Goal: Information Seeking & Learning: Learn about a topic

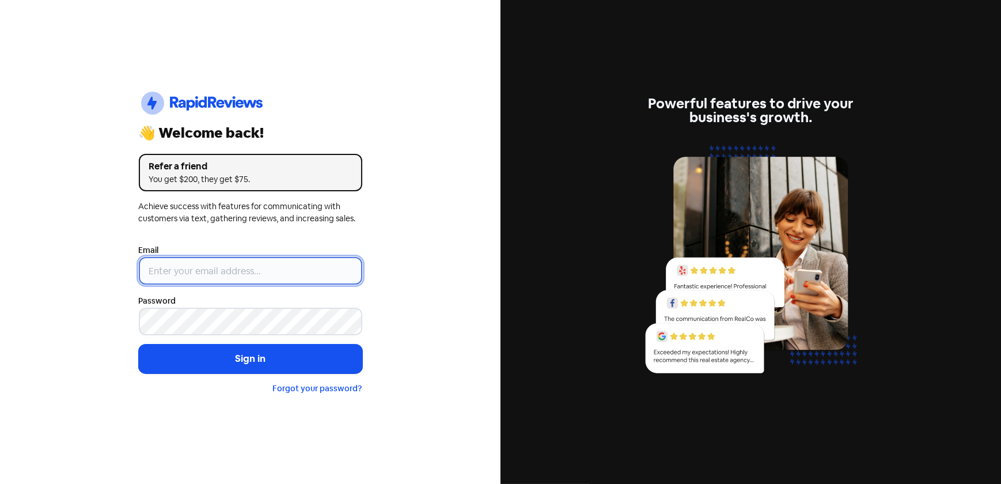
type input "[EMAIL_ADDRESS][DOMAIN_NAME]"
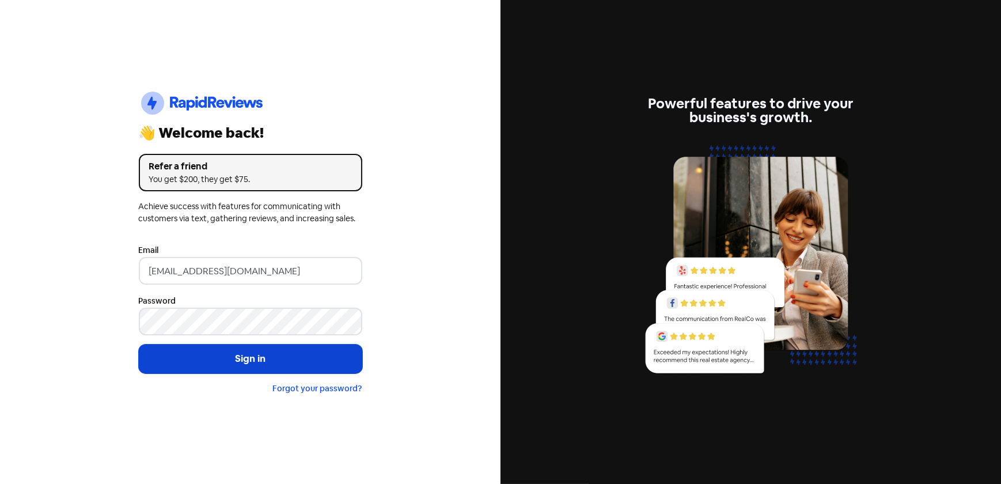
click at [247, 363] on button "Sign in" at bounding box center [251, 358] width 224 height 29
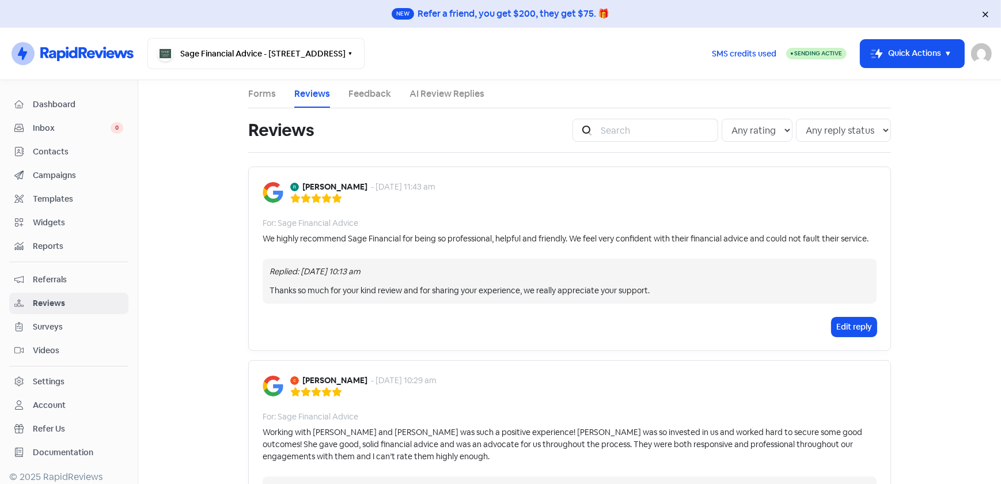
click at [230, 225] on main "Forms Reviews Feedback AI Review Replies Reviews Icon For Search Any rating 5 s…" at bounding box center [569, 282] width 863 height 404
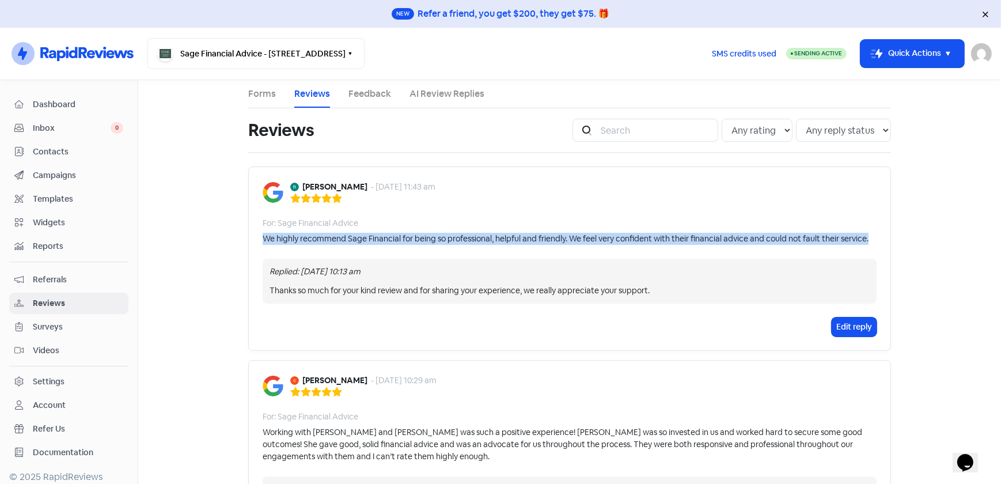
drag, startPoint x: 259, startPoint y: 238, endPoint x: 867, endPoint y: 245, distance: 608.4
click at [867, 245] on div "[PERSON_NAME] - [DATE] 11:43 am For: Sage Financial Advice We highly recommend …" at bounding box center [569, 258] width 643 height 184
copy div "We highly recommend Sage Financial for being so professional, helpful and frien…"
click at [867, 245] on div "[PERSON_NAME] - [DATE] 11:43 am For: Sage Financial Advice We highly recommend …" at bounding box center [569, 258] width 643 height 184
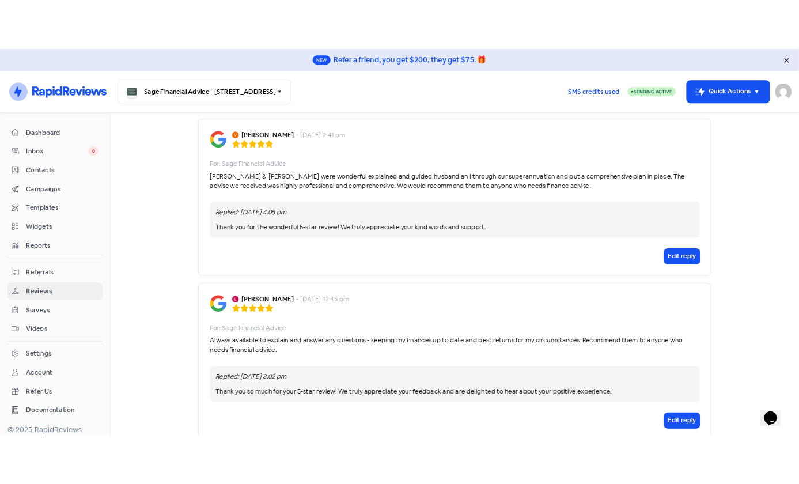
scroll to position [1615, 0]
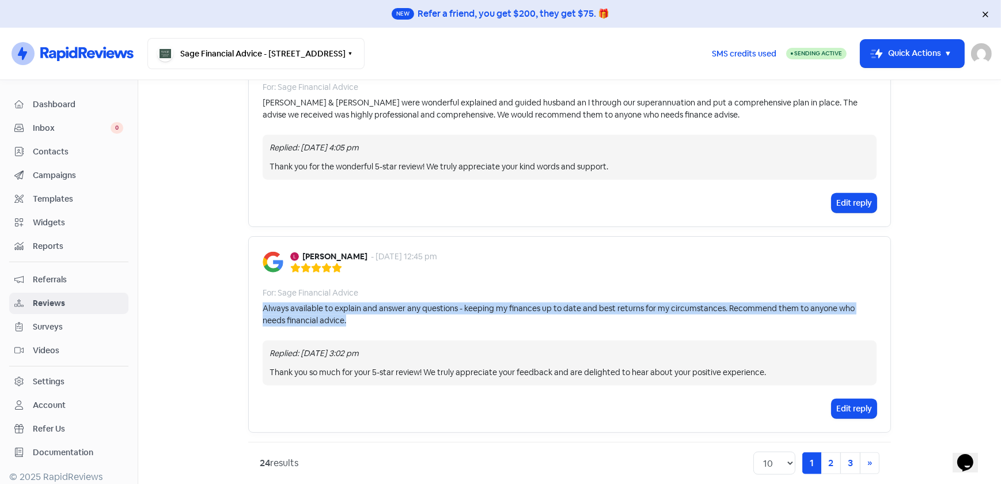
drag, startPoint x: 332, startPoint y: 308, endPoint x: 248, endPoint y: 293, distance: 85.4
click at [248, 293] on div "[PERSON_NAME] - [DATE] 12:45 pm For: Sage Financial Advice Always available to …" at bounding box center [569, 334] width 643 height 196
copy div "Always available to explain and answer any questions - keeping my finances up t…"
click at [248, 293] on div "[PERSON_NAME] - [DATE] 12:45 pm For: Sage Financial Advice Always available to …" at bounding box center [569, 334] width 643 height 196
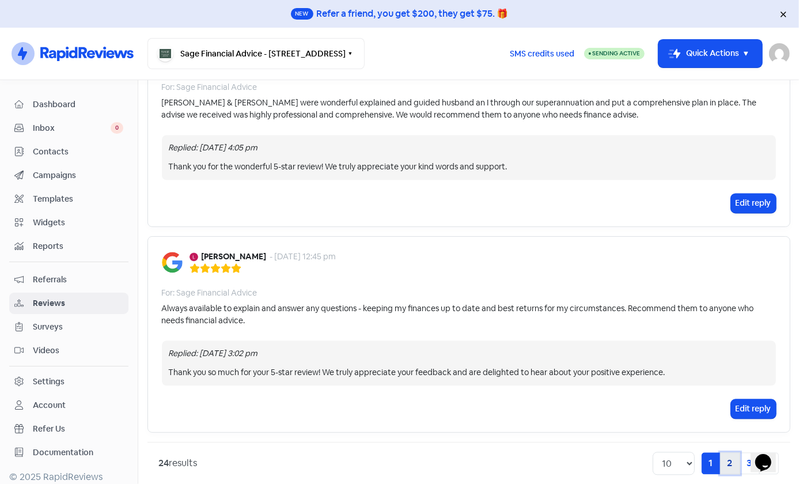
click at [720, 452] on link "2" at bounding box center [730, 463] width 20 height 22
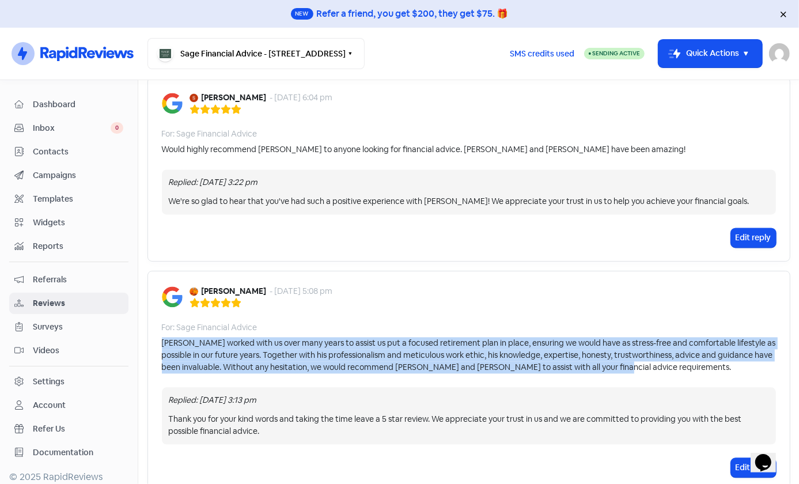
drag, startPoint x: 161, startPoint y: 340, endPoint x: 637, endPoint y: 368, distance: 477.2
click at [637, 368] on div "[PERSON_NAME] worked with us over many years to assist us put a focused retirem…" at bounding box center [469, 355] width 614 height 36
copy div "[PERSON_NAME] worked with us over many years to assist us put a focused retirem…"
click at [635, 369] on div "[PERSON_NAME] worked with us over many years to assist us put a focused retirem…" at bounding box center [469, 355] width 614 height 36
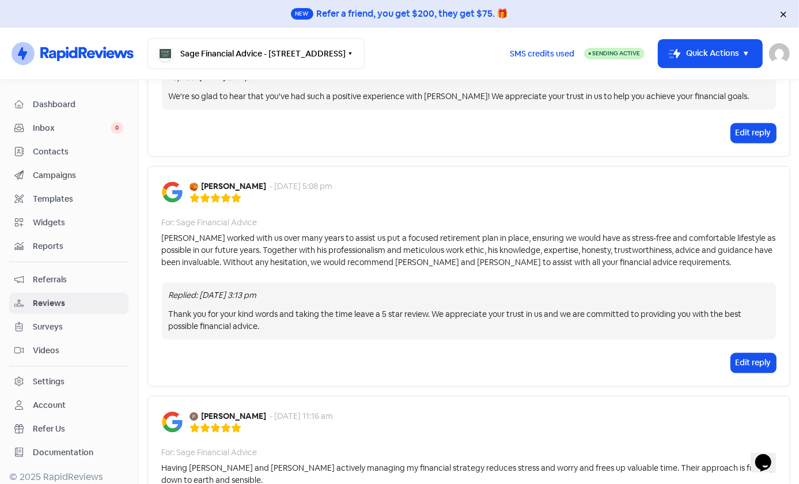
scroll to position [1892, 0]
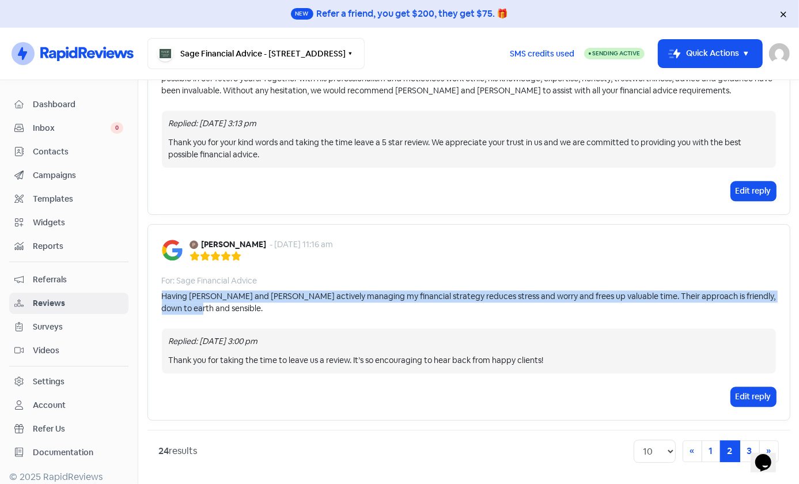
drag, startPoint x: 159, startPoint y: 292, endPoint x: 196, endPoint y: 309, distance: 40.7
click at [196, 309] on div "Having [PERSON_NAME] and [PERSON_NAME] actively managing my financial strategy …" at bounding box center [469, 302] width 614 height 24
copy div "Having [PERSON_NAME] and [PERSON_NAME] actively managing my financial strategy …"
click at [196, 309] on div "Having [PERSON_NAME] and [PERSON_NAME] actively managing my financial strategy …" at bounding box center [469, 302] width 614 height 24
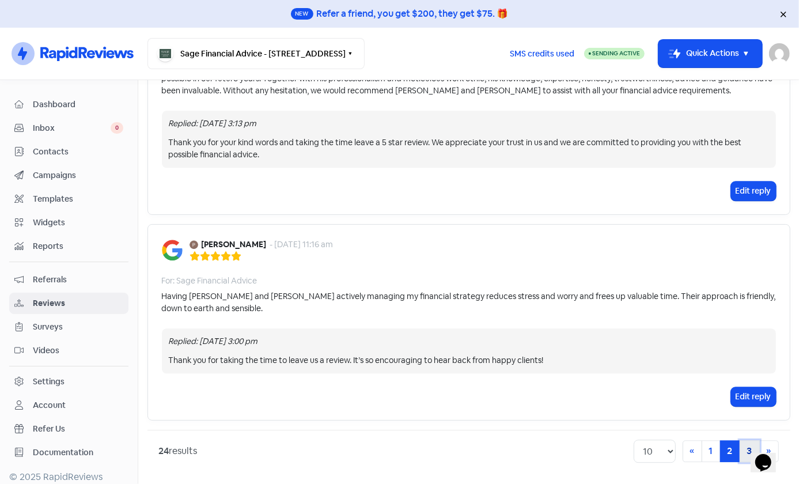
click at [742, 445] on link "3" at bounding box center [750, 451] width 20 height 22
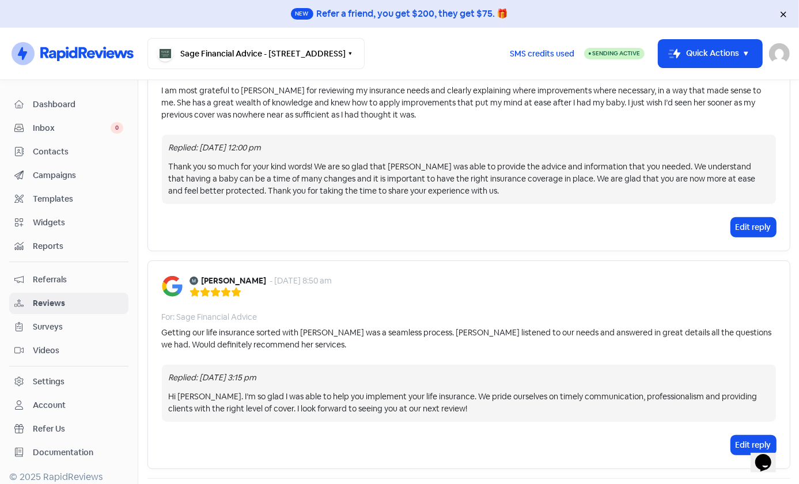
scroll to position [621, 0]
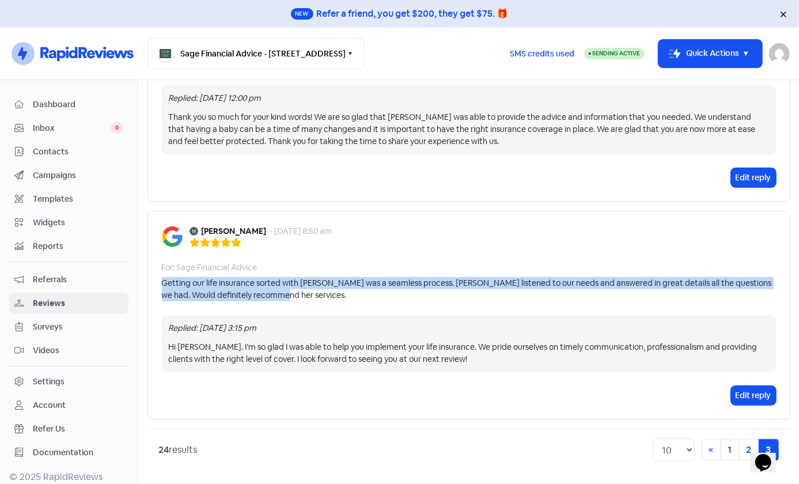
drag, startPoint x: 301, startPoint y: 292, endPoint x: 157, endPoint y: 282, distance: 144.3
click at [157, 282] on div "[PERSON_NAME] - [DATE] 8:50 am For: Sage Financial Advice Getting our life insu…" at bounding box center [468, 315] width 643 height 209
copy div "Getting our life insurance sorted with [PERSON_NAME] was a seamless process. [P…"
click at [305, 283] on div "Getting our life insurance sorted with [PERSON_NAME] was a seamless process. [P…" at bounding box center [469, 289] width 614 height 24
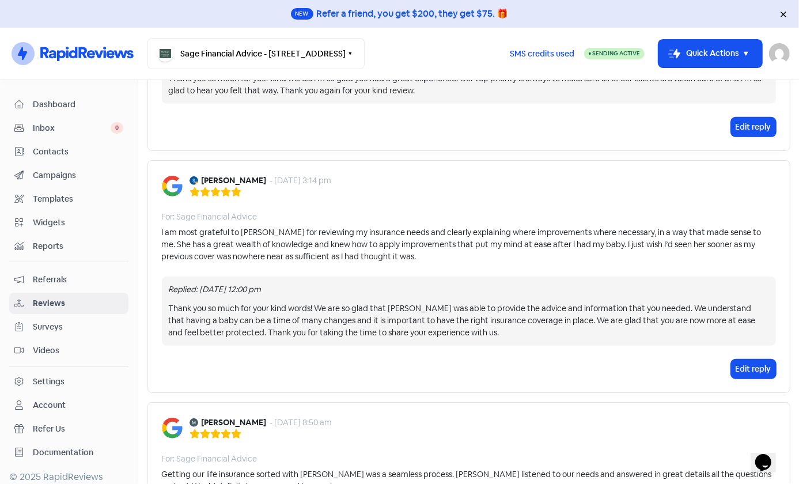
scroll to position [411, 0]
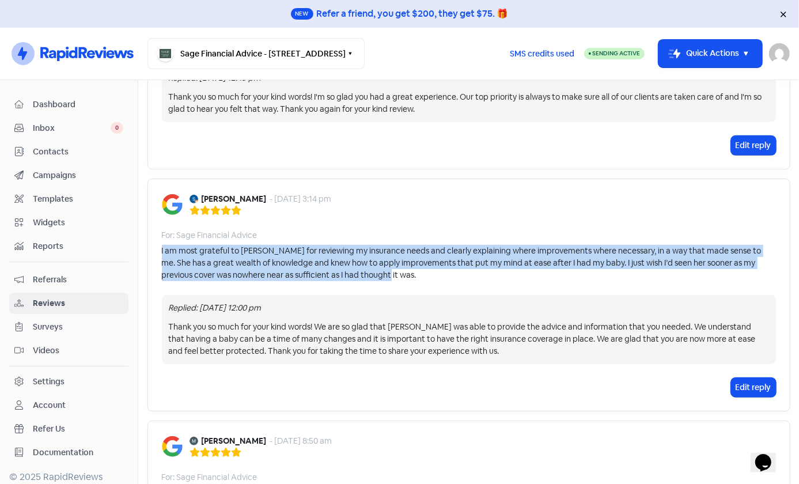
drag, startPoint x: 158, startPoint y: 252, endPoint x: 384, endPoint y: 270, distance: 226.5
click at [384, 270] on div "[PERSON_NAME] - [DATE] 3:14 pm For: Sage Financial Advice I am most grateful to…" at bounding box center [468, 295] width 643 height 233
copy div "I am most grateful to [PERSON_NAME] for reviewing my insurance needs and clearl…"
click at [384, 270] on div "I am most grateful to [PERSON_NAME] for reviewing my insurance needs and clearl…" at bounding box center [469, 263] width 614 height 36
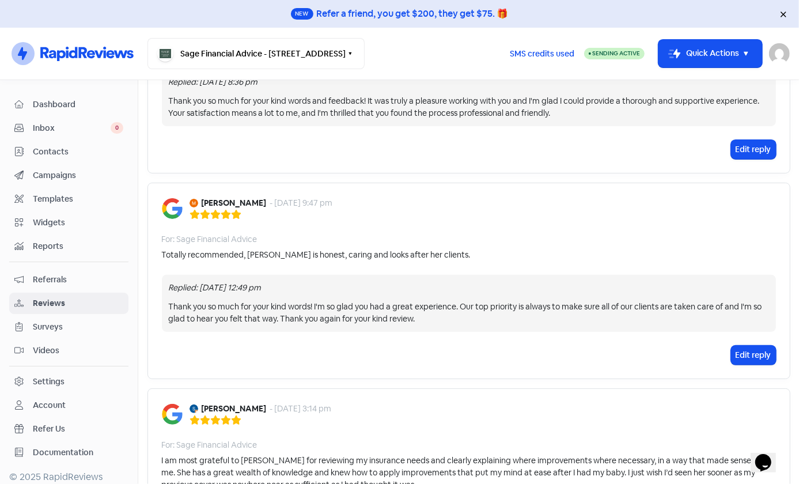
scroll to position [97, 0]
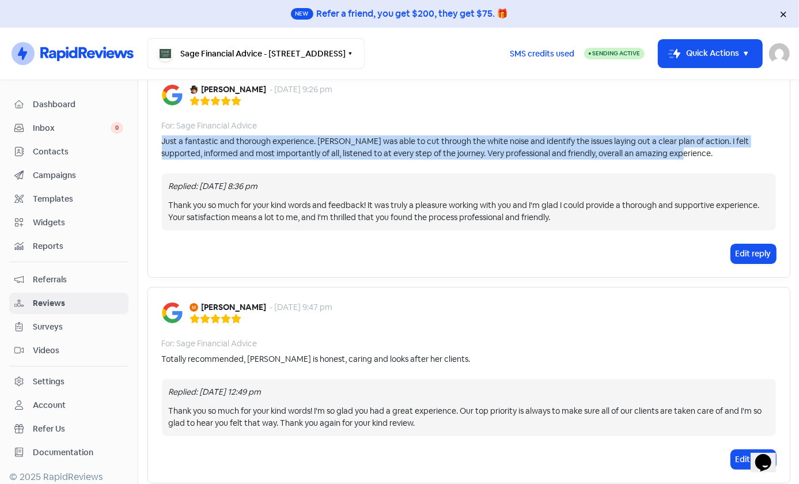
drag, startPoint x: 694, startPoint y: 149, endPoint x: 146, endPoint y: 138, distance: 547.4
click at [147, 138] on div "[PERSON_NAME] - [DATE] 9:26 pm For: Sage Financial Advice Just a fantastic and …" at bounding box center [468, 173] width 643 height 209
copy div "Just a fantastic and thorough experience. [PERSON_NAME] was able to cut through…"
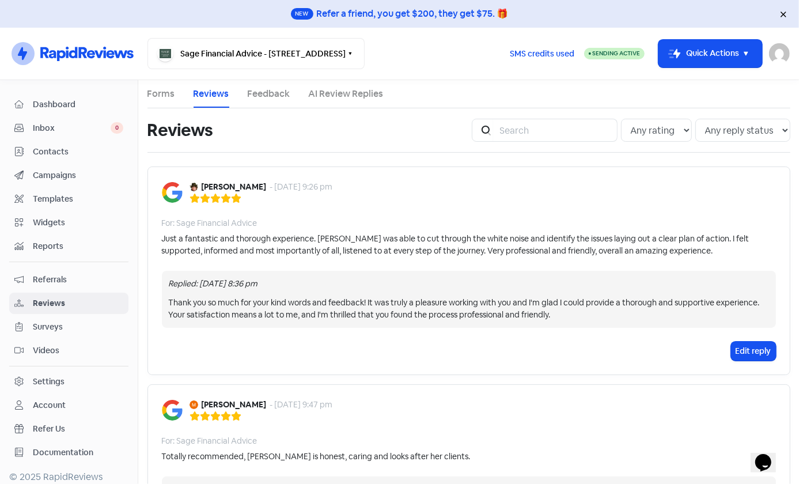
click at [409, 196] on div "[PERSON_NAME] - [DATE] 9:26 pm" at bounding box center [469, 192] width 614 height 22
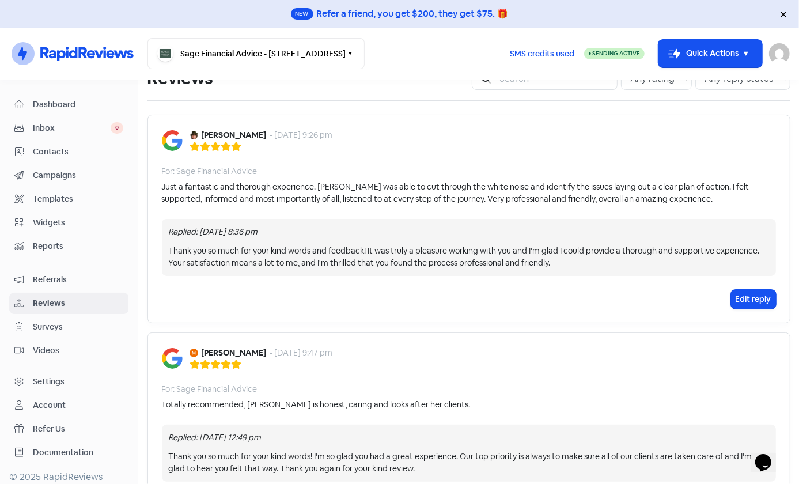
scroll to position [314, 0]
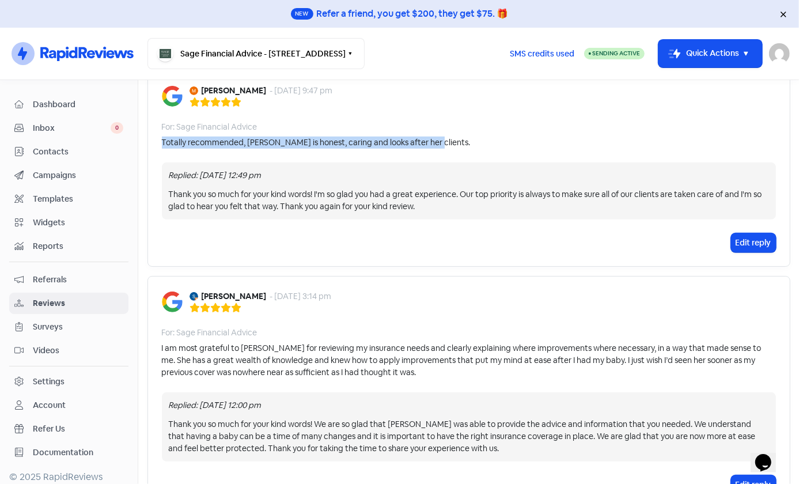
drag, startPoint x: 434, startPoint y: 143, endPoint x: 145, endPoint y: 141, distance: 288.6
click at [147, 141] on div "[PERSON_NAME] - [DATE] 9:47 pm For: Sage Financial Advice Totally recommended, …" at bounding box center [468, 168] width 643 height 196
copy div "Totally recommended, [PERSON_NAME] is honest, caring and looks after her client…"
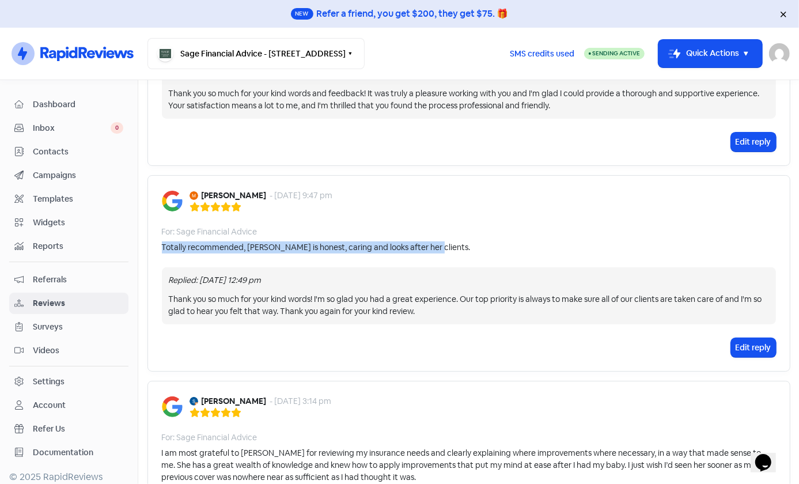
scroll to position [0, 0]
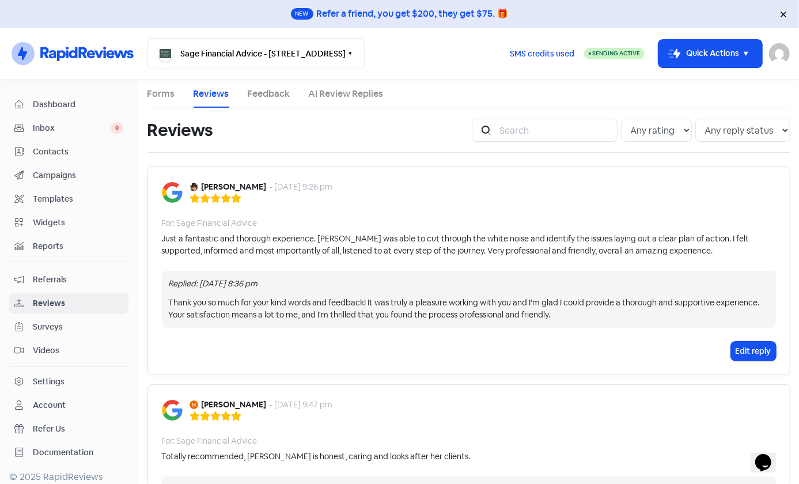
click at [404, 119] on div "Reviews" at bounding box center [302, 130] width 310 height 37
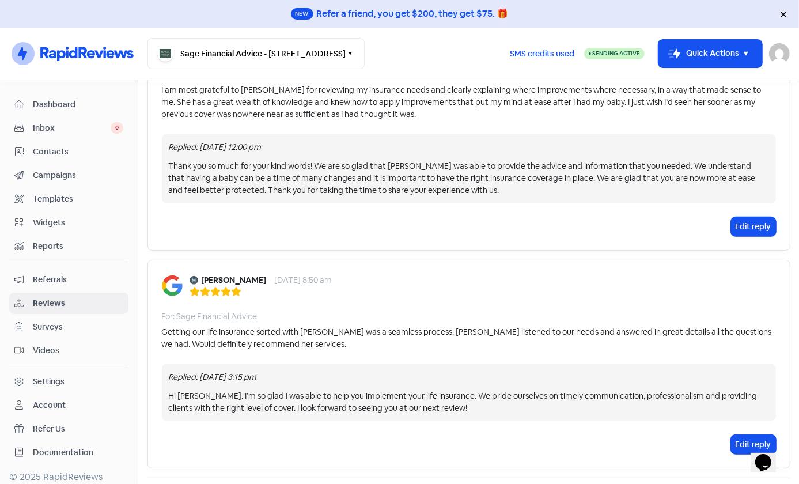
scroll to position [621, 0]
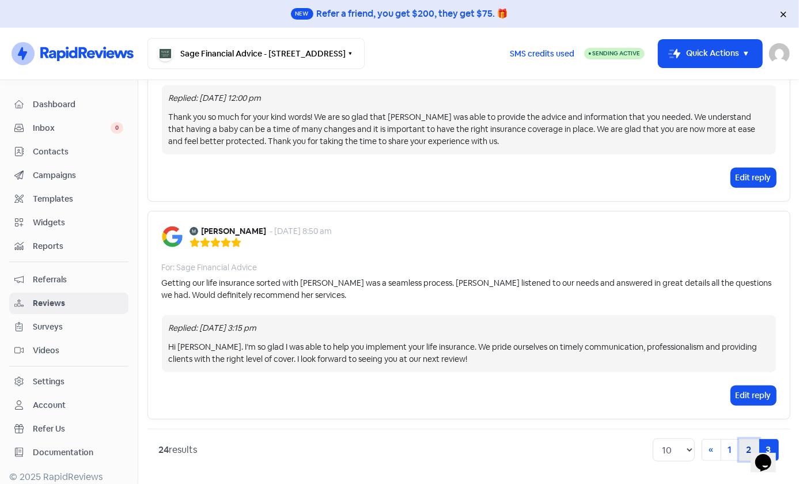
click at [739, 446] on link "2" at bounding box center [749, 450] width 20 height 22
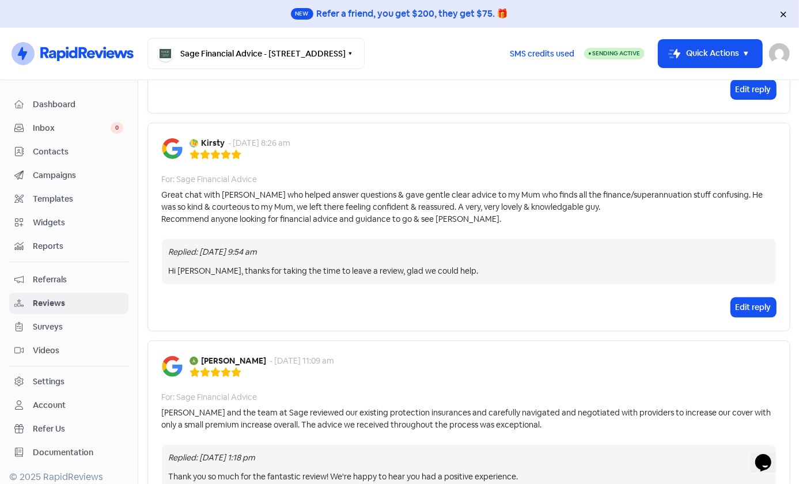
scroll to position [419, 0]
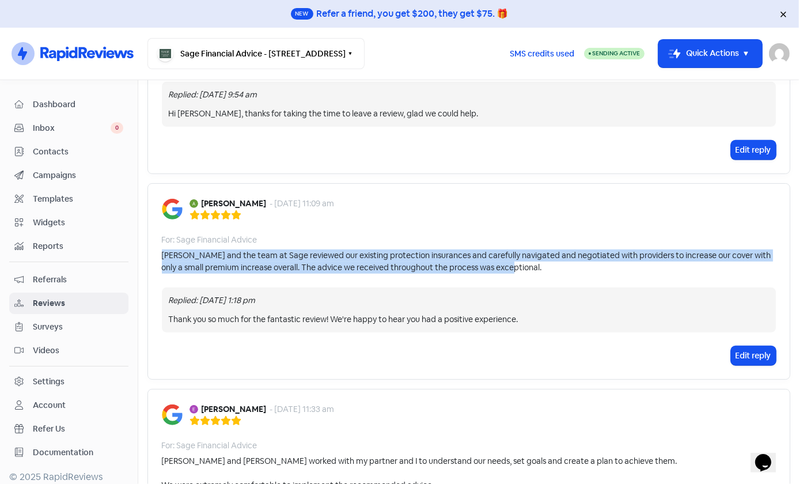
drag, startPoint x: 161, startPoint y: 255, endPoint x: 522, endPoint y: 267, distance: 361.4
click at [522, 267] on div "[PERSON_NAME] and the team at Sage reviewed our existing protection insurances …" at bounding box center [469, 261] width 614 height 24
copy div "[PERSON_NAME] and the team at Sage reviewed our existing protection insurances …"
click at [522, 267] on div "[PERSON_NAME] and the team at Sage reviewed our existing protection insurances …" at bounding box center [469, 261] width 614 height 24
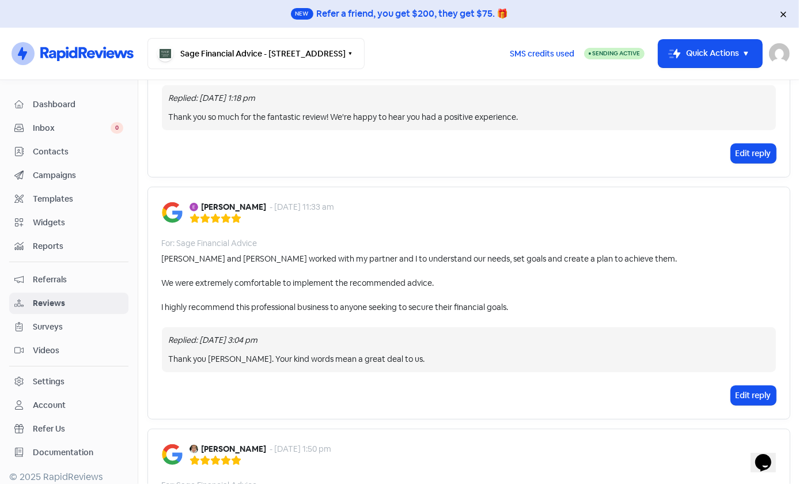
scroll to position [733, 0]
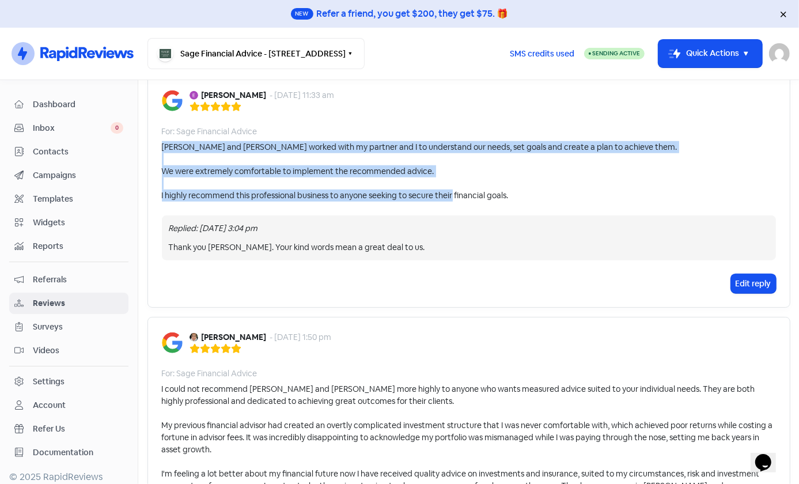
drag, startPoint x: 160, startPoint y: 147, endPoint x: 560, endPoint y: 196, distance: 403.3
click at [560, 196] on div "[PERSON_NAME] and [PERSON_NAME] worked with my partner and I to understand our …" at bounding box center [420, 171] width 516 height 60
copy div "[PERSON_NAME] and [PERSON_NAME] worked with my partner and I to understand our …"
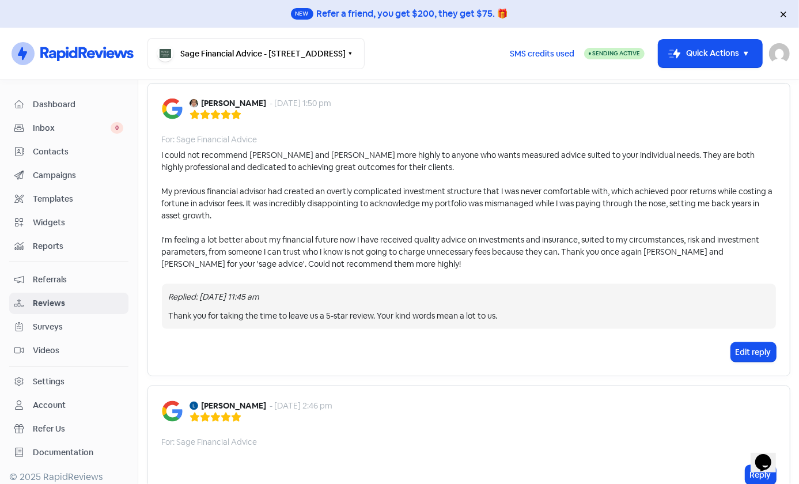
scroll to position [942, 0]
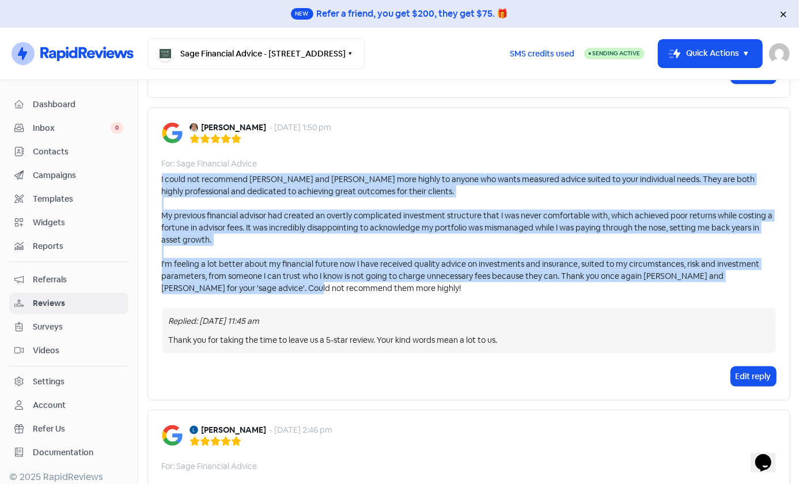
drag, startPoint x: 160, startPoint y: 176, endPoint x: 351, endPoint y: 290, distance: 223.5
click at [351, 290] on div "I could not recommend [PERSON_NAME] and [PERSON_NAME] more highly to anyone who…" at bounding box center [469, 233] width 614 height 121
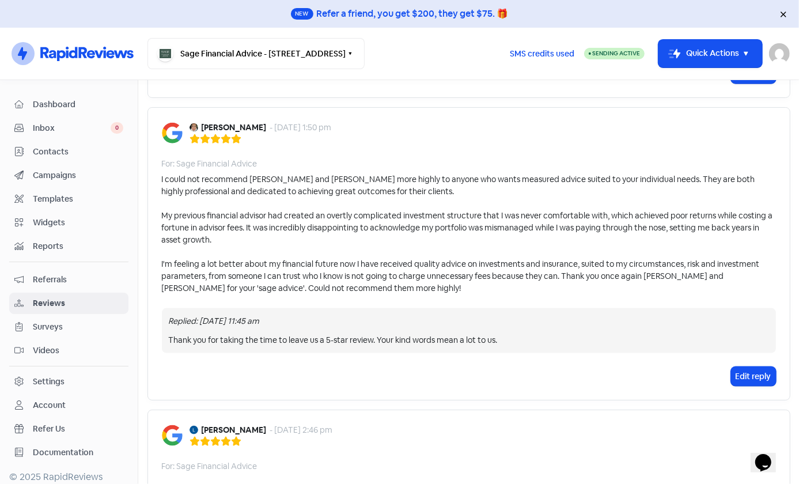
click at [411, 378] on div "Edit reply" at bounding box center [469, 376] width 614 height 19
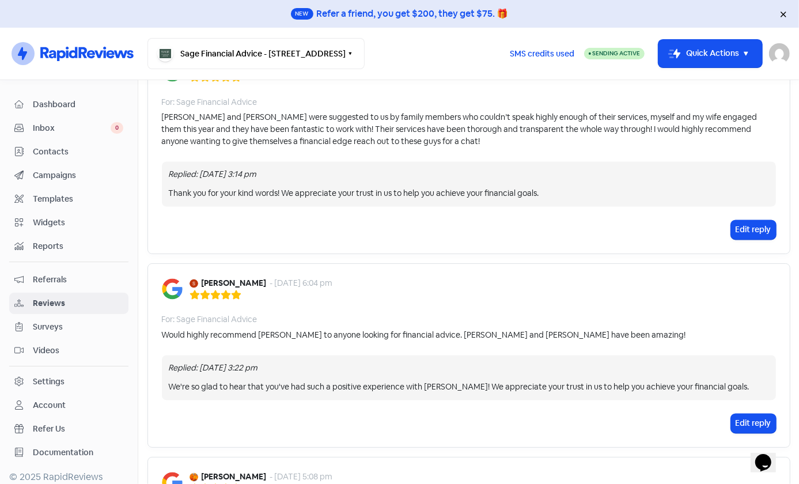
scroll to position [1421, 0]
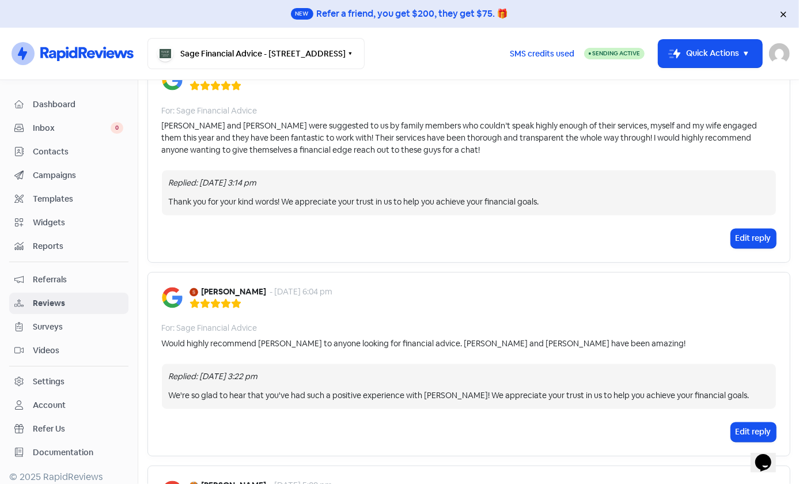
click at [346, 255] on div "[PERSON_NAME] - [DATE] 6:32 am For: Sage Financial Advice [PERSON_NAME] and [PE…" at bounding box center [468, 158] width 643 height 209
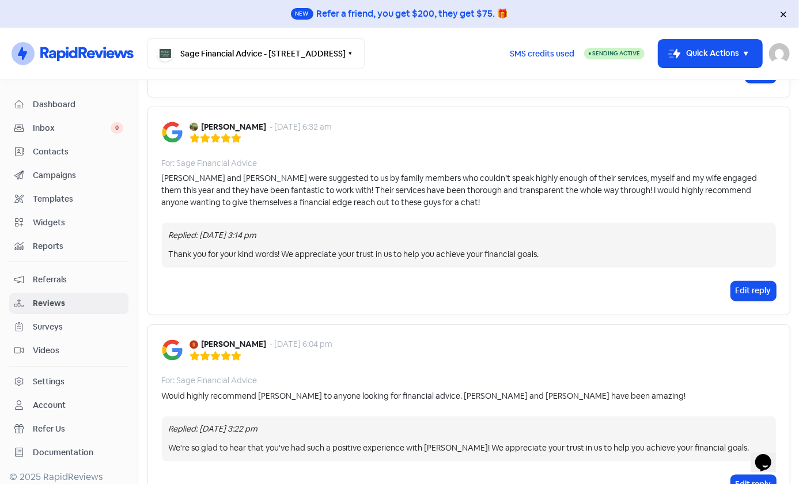
click at [424, 124] on div "[PERSON_NAME] - [DATE] 6:32 am" at bounding box center [469, 132] width 614 height 22
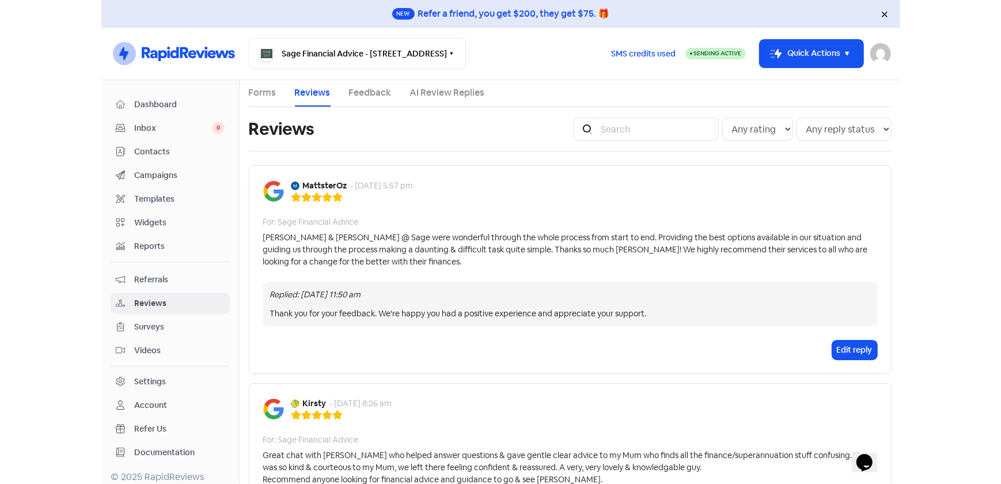
scroll to position [0, 0]
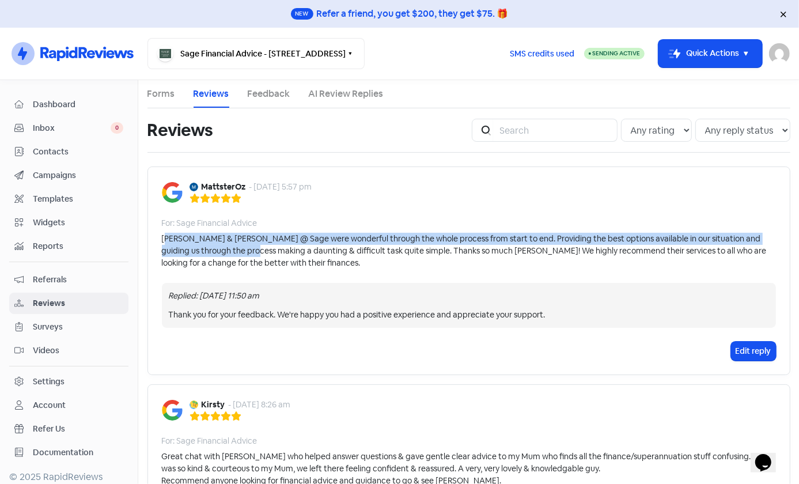
drag, startPoint x: 239, startPoint y: 256, endPoint x: 162, endPoint y: 233, distance: 80.6
click at [162, 233] on div "[PERSON_NAME] & [PERSON_NAME] @ Sage were wonderful through the whole process f…" at bounding box center [469, 251] width 614 height 36
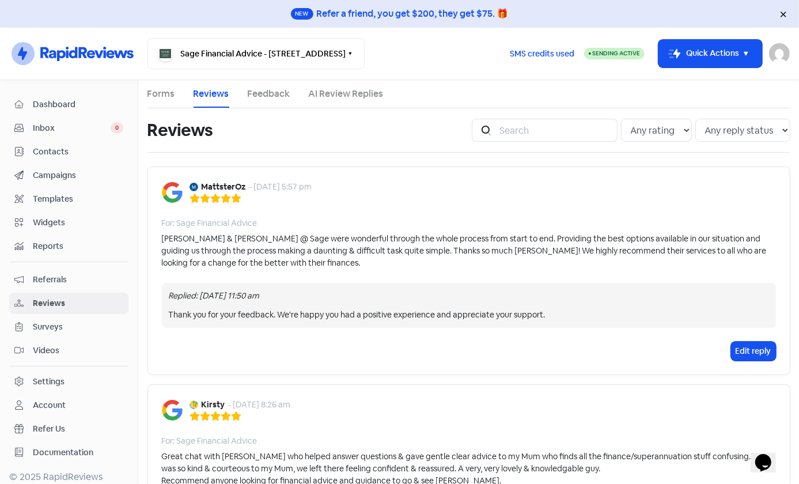
drag, startPoint x: 162, startPoint y: 233, endPoint x: 156, endPoint y: 237, distance: 7.5
click at [156, 237] on div "MattsterOz - [DATE] 5:57 pm For: Sage Financial Advice [PERSON_NAME] & [PERSON_…" at bounding box center [468, 270] width 643 height 209
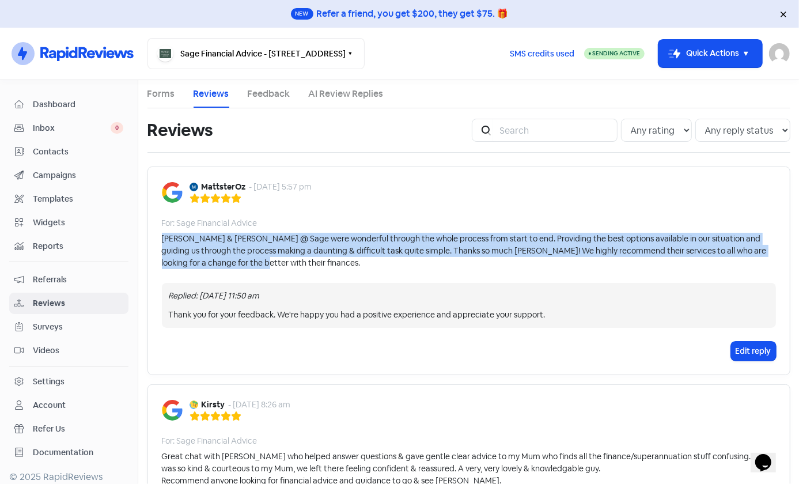
drag, startPoint x: 157, startPoint y: 236, endPoint x: 236, endPoint y: 264, distance: 83.6
click at [236, 264] on div "MattsterOz - [DATE] 5:57 pm For: Sage Financial Advice [PERSON_NAME] & [PERSON_…" at bounding box center [468, 270] width 643 height 209
click at [236, 264] on div "[PERSON_NAME] & [PERSON_NAME] @ Sage were wonderful through the whole process f…" at bounding box center [469, 251] width 614 height 36
